Goal: Navigation & Orientation: Find specific page/section

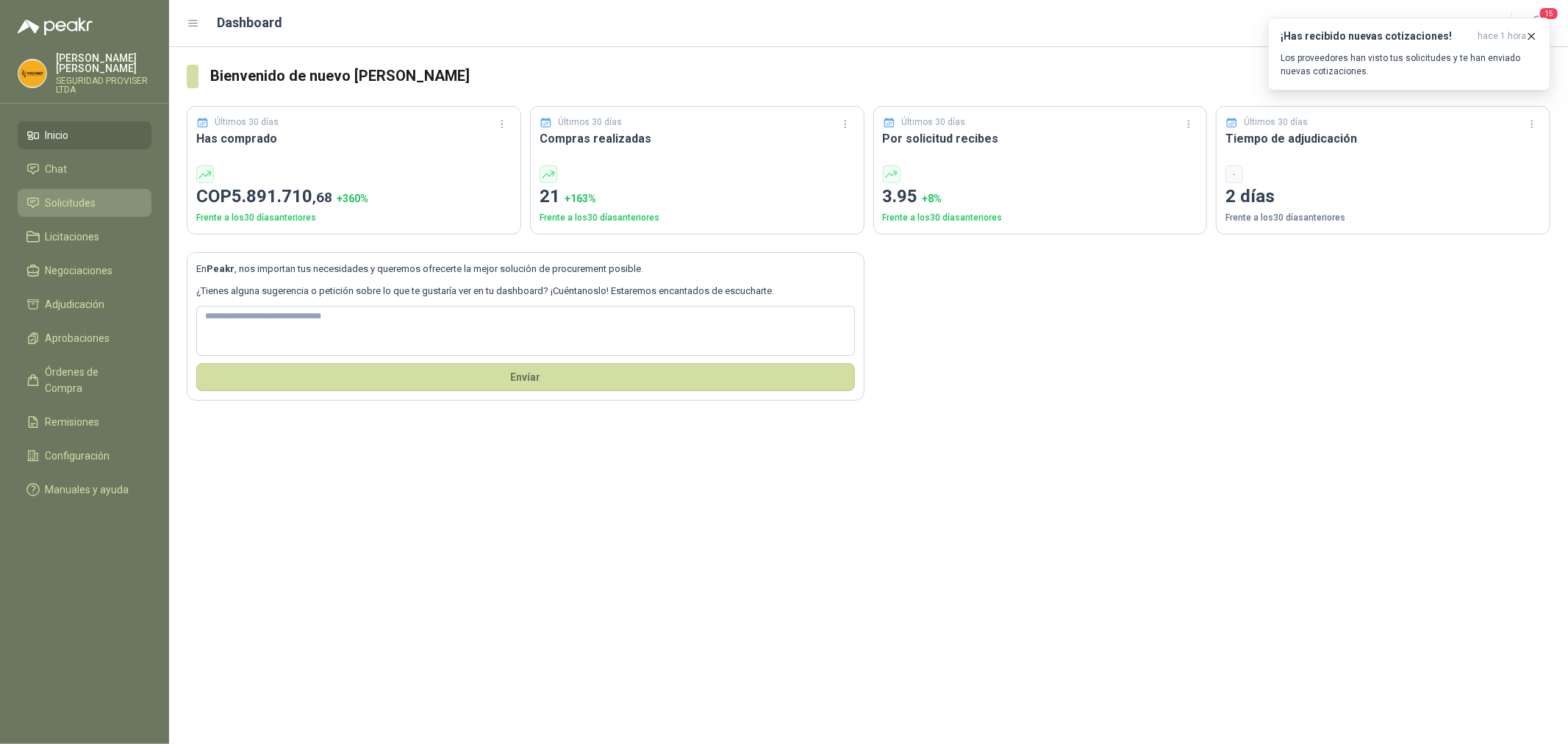
click at [76, 202] on span "Solicitudes" at bounding box center [71, 203] width 51 height 16
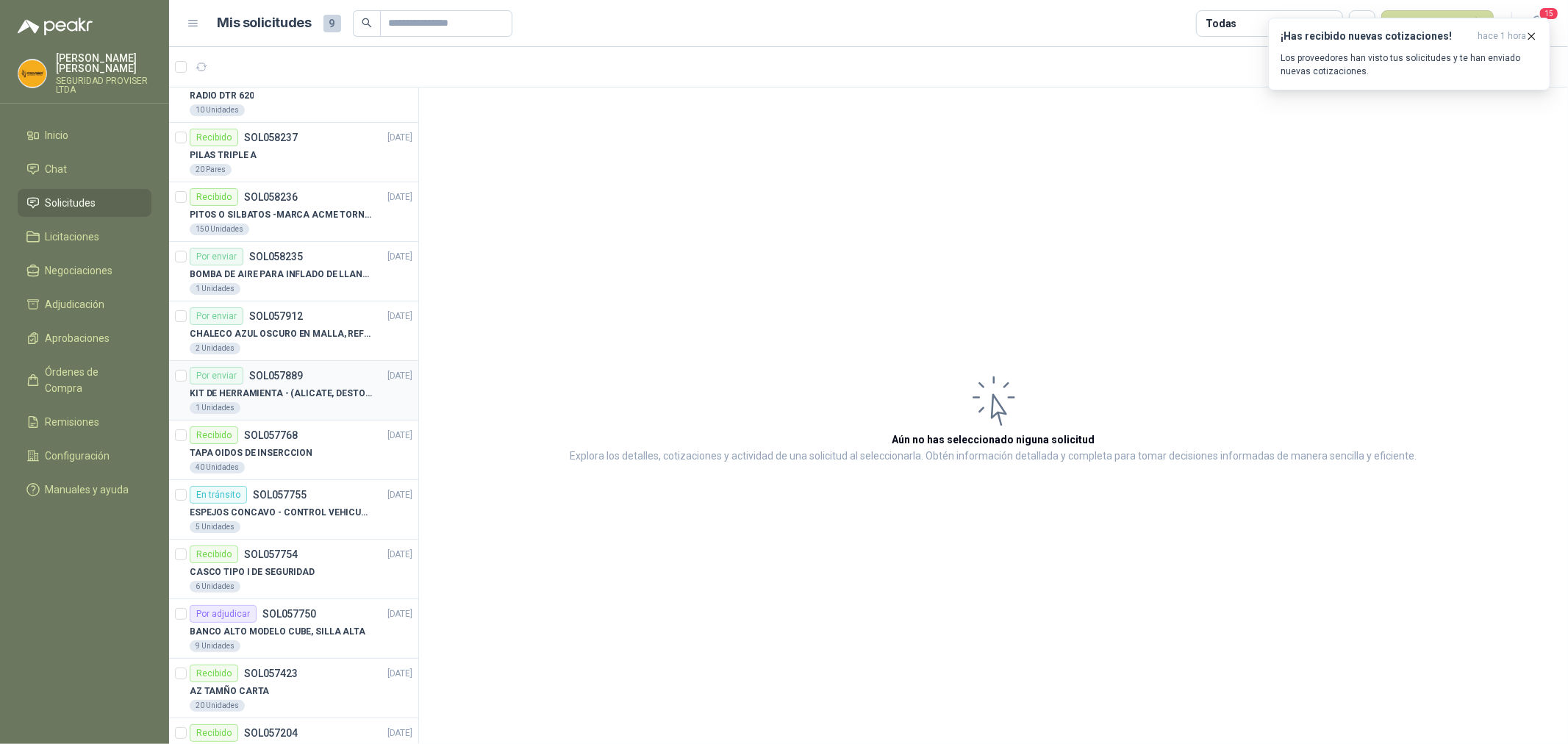
scroll to position [163, 0]
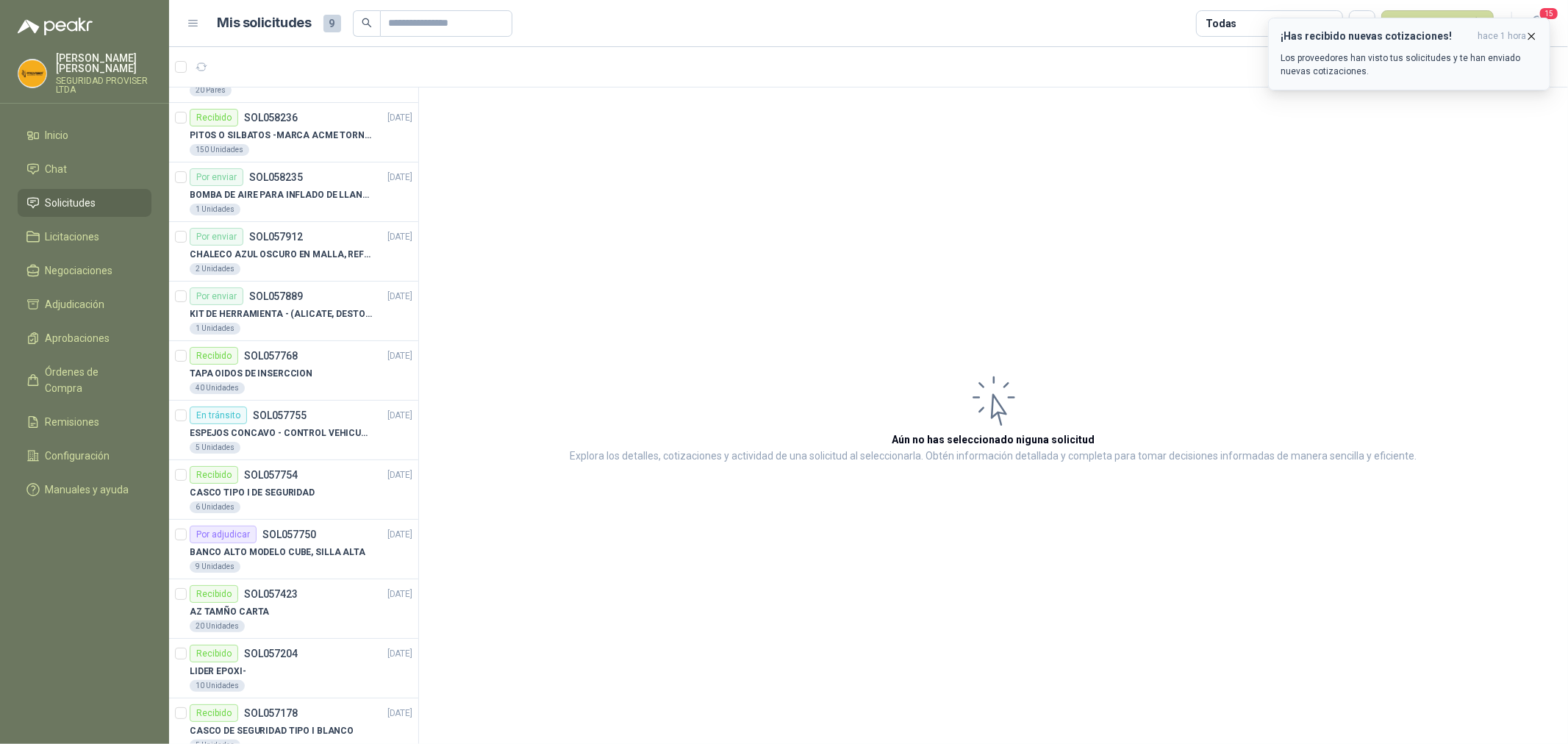
click at [1538, 34] on icon "button" at bounding box center [1532, 36] width 13 height 13
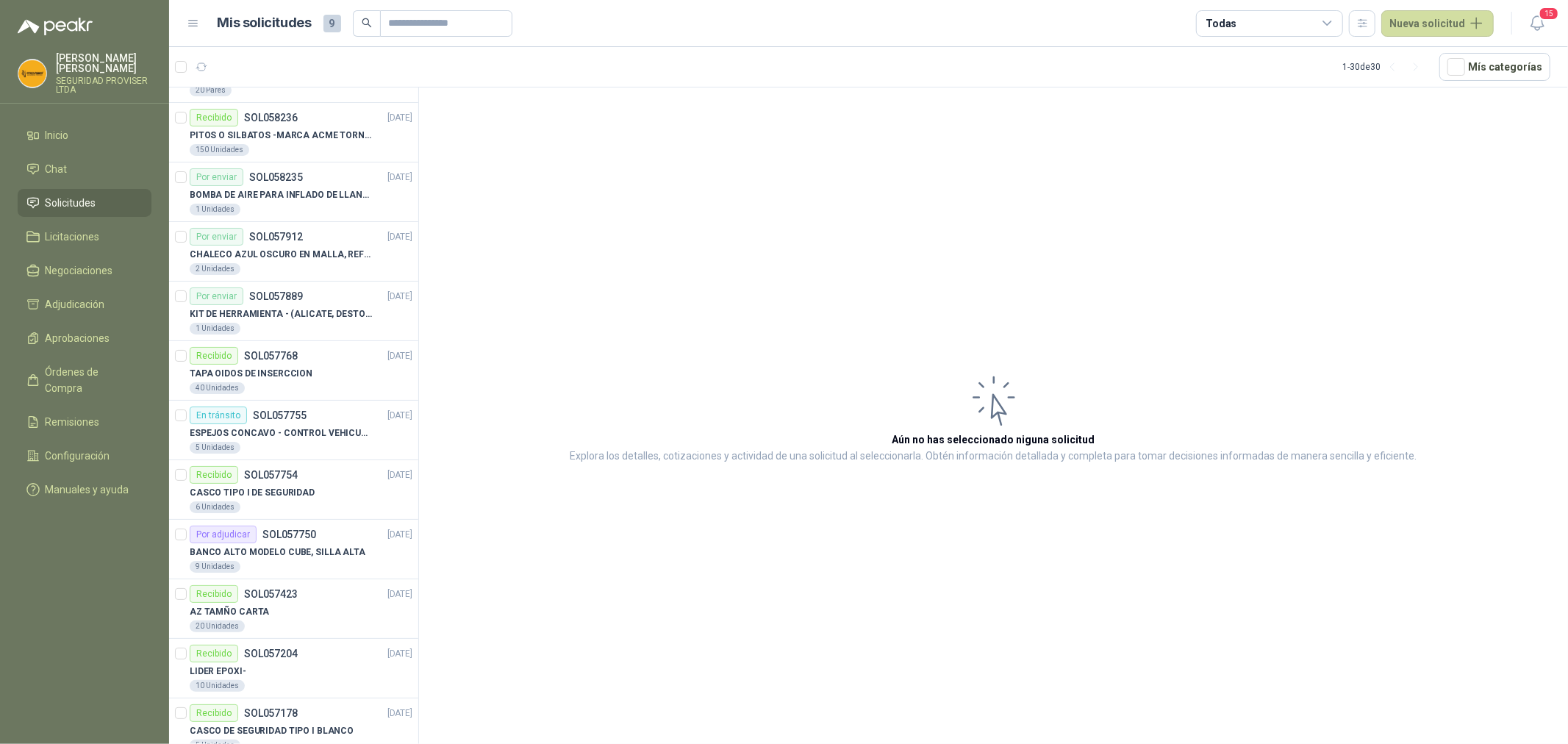
scroll to position [0, 0]
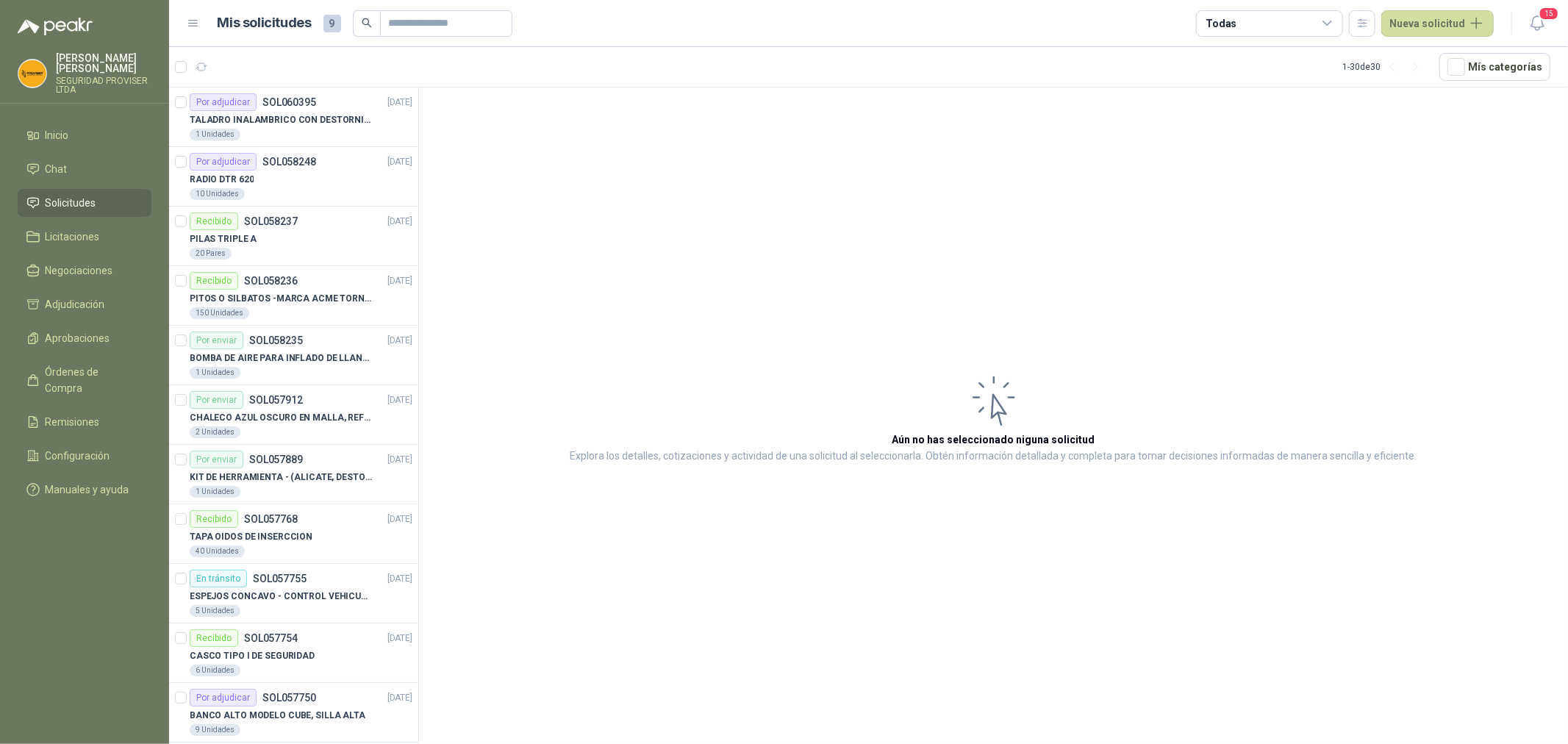
click at [76, 202] on span "Solicitudes" at bounding box center [71, 203] width 51 height 16
click at [81, 172] on li "Chat" at bounding box center [84, 169] width 116 height 16
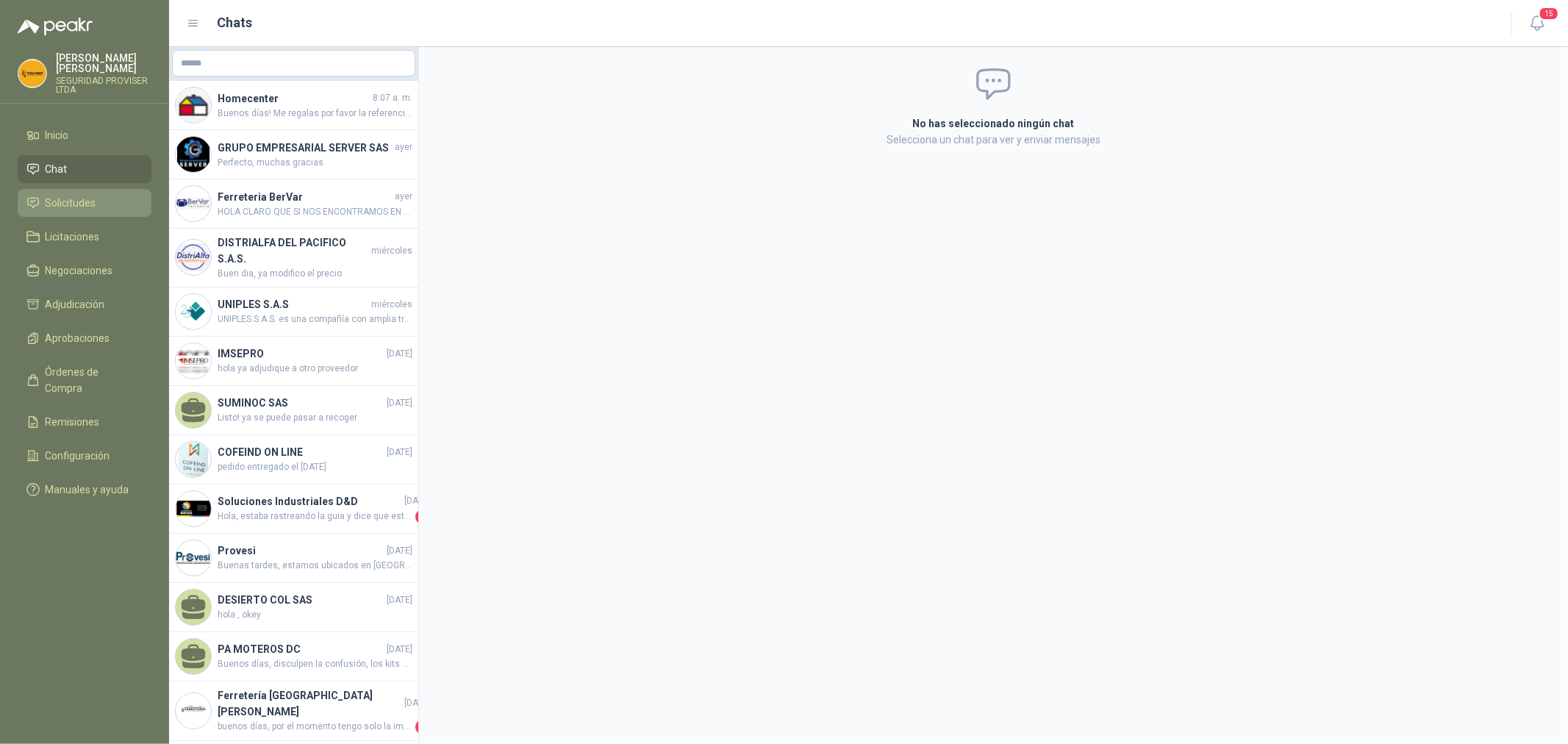
click at [84, 209] on span "Solicitudes" at bounding box center [71, 203] width 51 height 16
